Goal: Check status: Check status

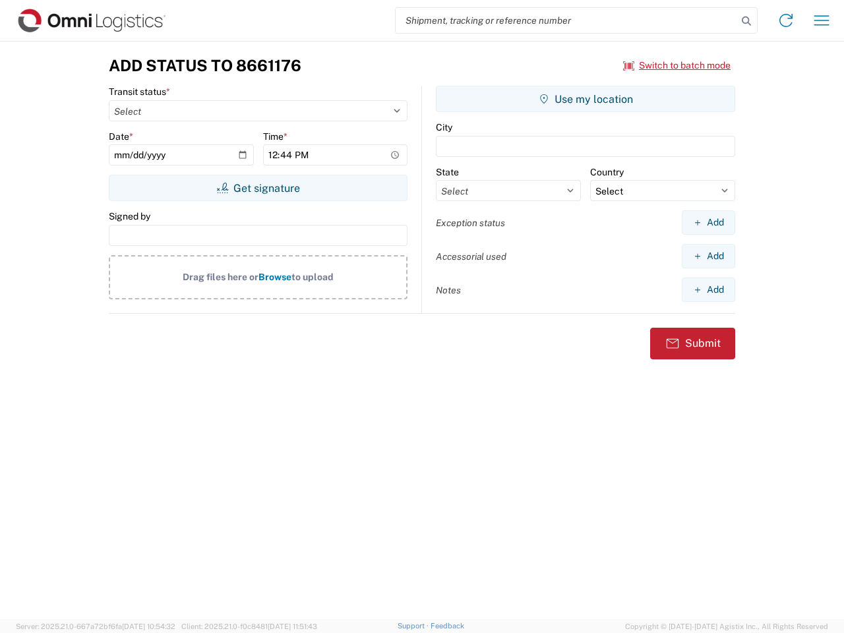
click at [566, 20] on input "search" at bounding box center [565, 20] width 341 height 25
click at [746, 21] on icon at bounding box center [746, 21] width 18 height 18
click at [786, 20] on icon at bounding box center [785, 20] width 21 height 21
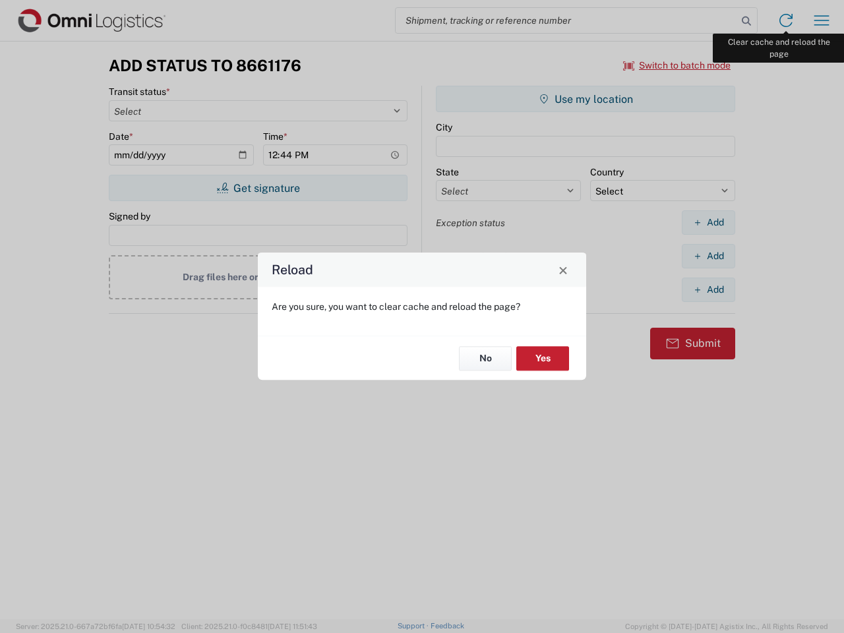
click at [821, 20] on div "Reload Are you sure, you want to clear cache and reload the page? No Yes" at bounding box center [422, 316] width 844 height 633
click at [677, 65] on div "Reload Are you sure, you want to clear cache and reload the page? No Yes" at bounding box center [422, 316] width 844 height 633
click at [258, 188] on div "Reload Are you sure, you want to clear cache and reload the page? No Yes" at bounding box center [422, 316] width 844 height 633
click at [585, 99] on div "Reload Are you sure, you want to clear cache and reload the page? No Yes" at bounding box center [422, 316] width 844 height 633
click at [708, 222] on div "Reload Are you sure, you want to clear cache and reload the page? No Yes" at bounding box center [422, 316] width 844 height 633
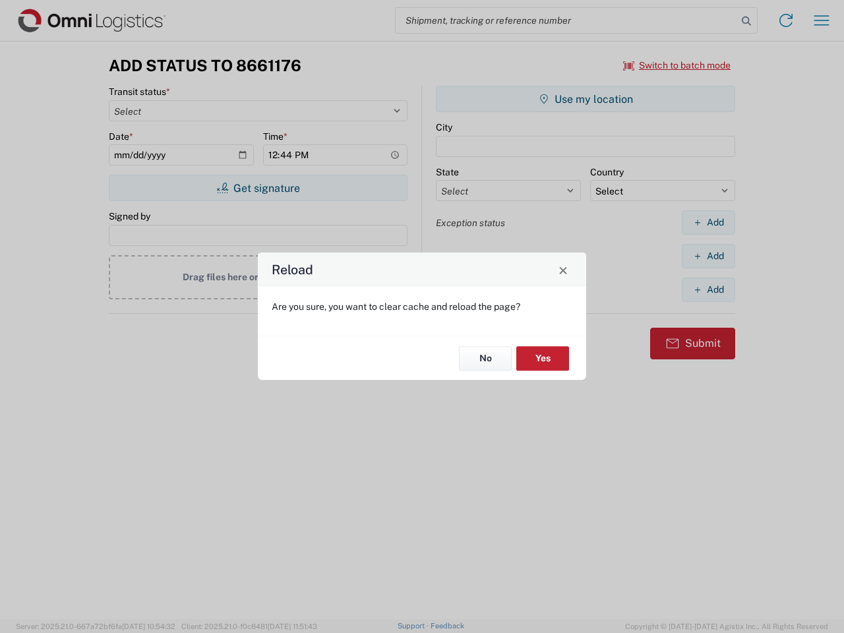
click at [708, 256] on div "Reload Are you sure, you want to clear cache and reload the page? No Yes" at bounding box center [422, 316] width 844 height 633
click at [708, 289] on div "Reload Are you sure, you want to clear cache and reload the page? No Yes" at bounding box center [422, 316] width 844 height 633
